Goal: Navigation & Orientation: Find specific page/section

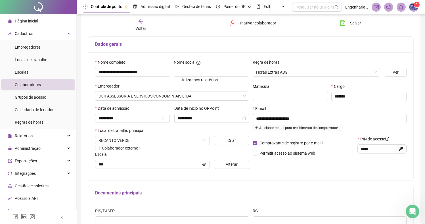
click at [413, 9] on img at bounding box center [413, 7] width 9 height 9
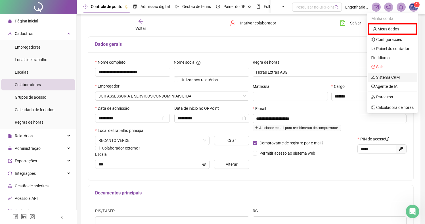
click at [380, 75] on link "Sistema CRM" at bounding box center [385, 77] width 28 height 5
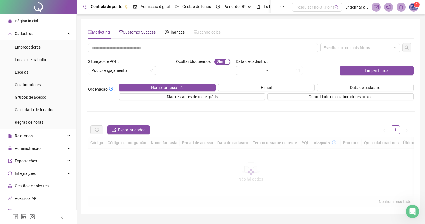
click at [143, 32] on span "Customer Success" at bounding box center [137, 32] width 37 height 5
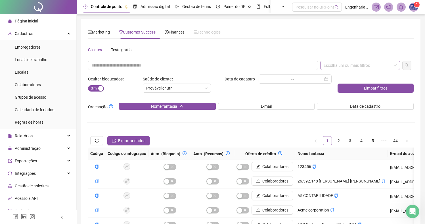
click at [361, 61] on div "Escolha um ou mais filtros" at bounding box center [360, 65] width 80 height 9
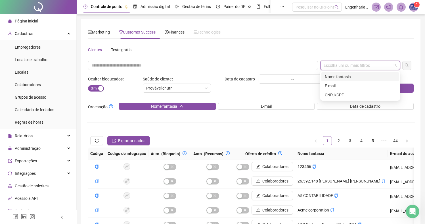
click at [344, 75] on div "Nome fantasia" at bounding box center [359, 76] width 71 height 6
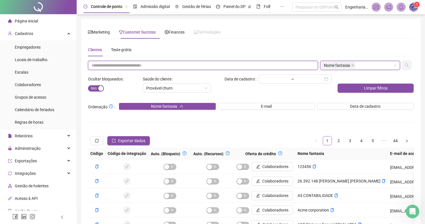
click at [218, 64] on input "text" at bounding box center [203, 65] width 230 height 9
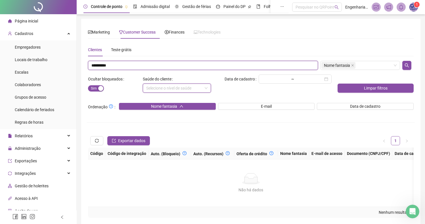
click at [123, 66] on input "**********" at bounding box center [203, 65] width 230 height 9
drag, startPoint x: 107, startPoint y: 65, endPoint x: 68, endPoint y: 63, distance: 39.5
click at [71, 64] on div "Página inicial Cadastros Empregadores Locais de trabalho Escalas Colaboradores …" at bounding box center [212, 124] width 425 height 248
type input "******"
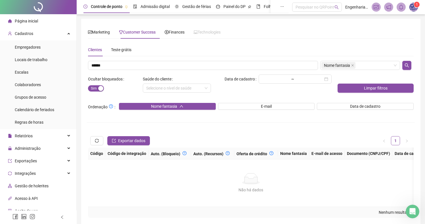
click at [404, 60] on div "Clientes Teste grátis ****** Nome fantasia Ocultar bloqueados Sim Não Saúde do …" at bounding box center [250, 130] width 325 height 174
click at [406, 64] on icon "search" at bounding box center [406, 65] width 5 height 5
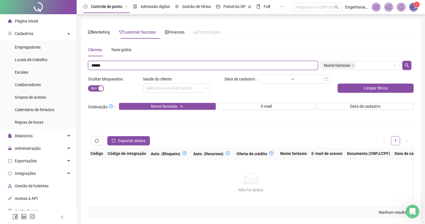
click at [132, 68] on input "******" at bounding box center [203, 65] width 230 height 9
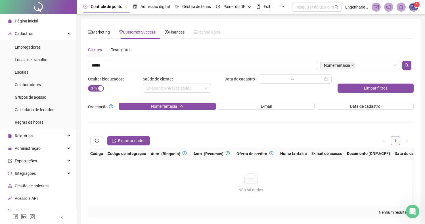
click at [26, 19] on span "Página inicial" at bounding box center [26, 21] width 23 height 5
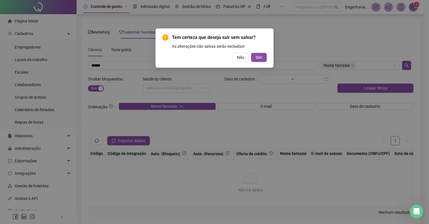
drag, startPoint x: 257, startPoint y: 55, endPoint x: 233, endPoint y: 67, distance: 27.1
click at [257, 55] on span "Sim" at bounding box center [259, 57] width 7 height 6
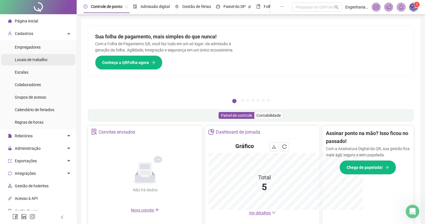
drag, startPoint x: 30, startPoint y: 59, endPoint x: 31, endPoint y: 55, distance: 4.6
click at [30, 59] on span "Locais de trabalho" at bounding box center [31, 59] width 33 height 5
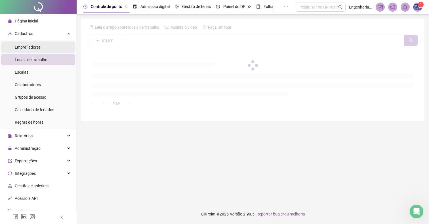
drag, startPoint x: 28, startPoint y: 49, endPoint x: 47, endPoint y: 81, distance: 37.3
click at [27, 49] on span "Empregadores" at bounding box center [28, 47] width 26 height 5
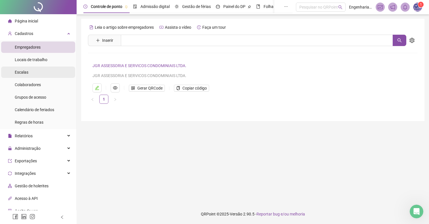
click at [36, 75] on li "Escalas" at bounding box center [38, 71] width 74 height 11
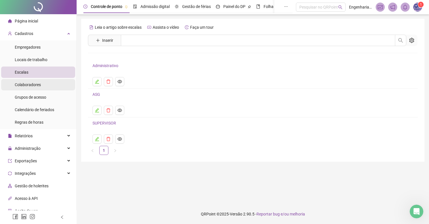
click at [28, 81] on div "Colaboradores" at bounding box center [28, 84] width 26 height 11
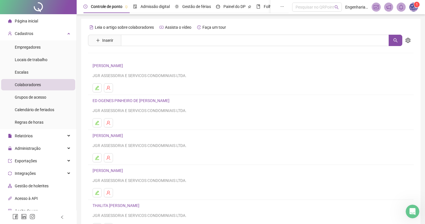
click at [36, 18] on div "Página inicial" at bounding box center [23, 20] width 30 height 11
